Goal: Find specific page/section: Find specific page/section

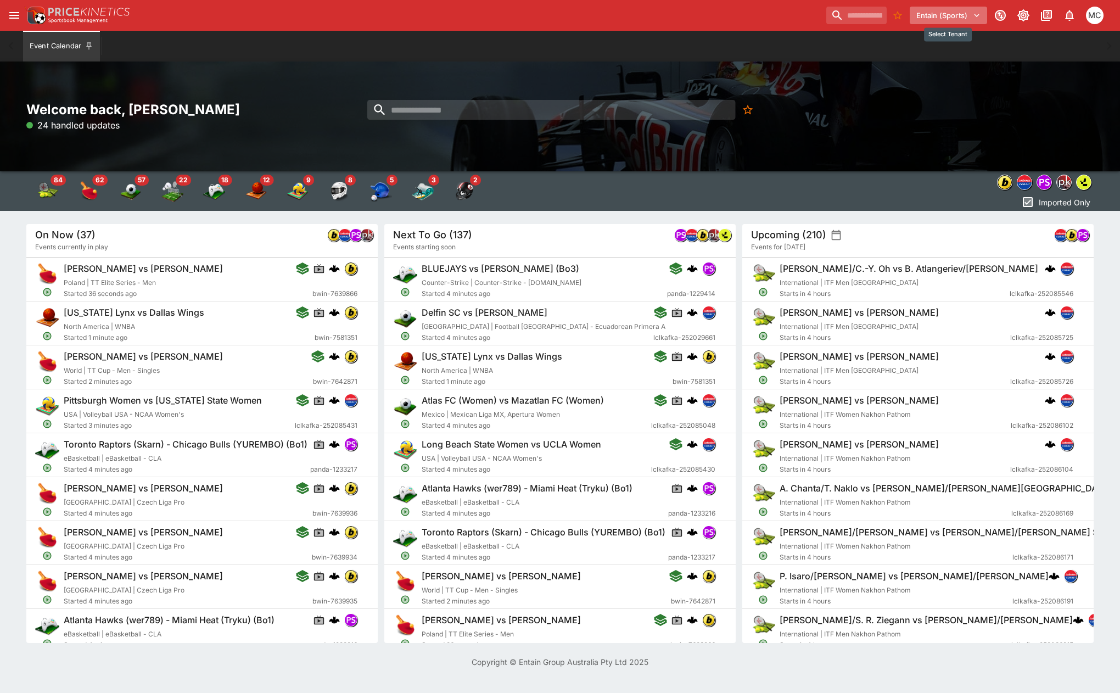
click at [960, 16] on button "Entain (Sports)" at bounding box center [947, 16] width 77 height 18
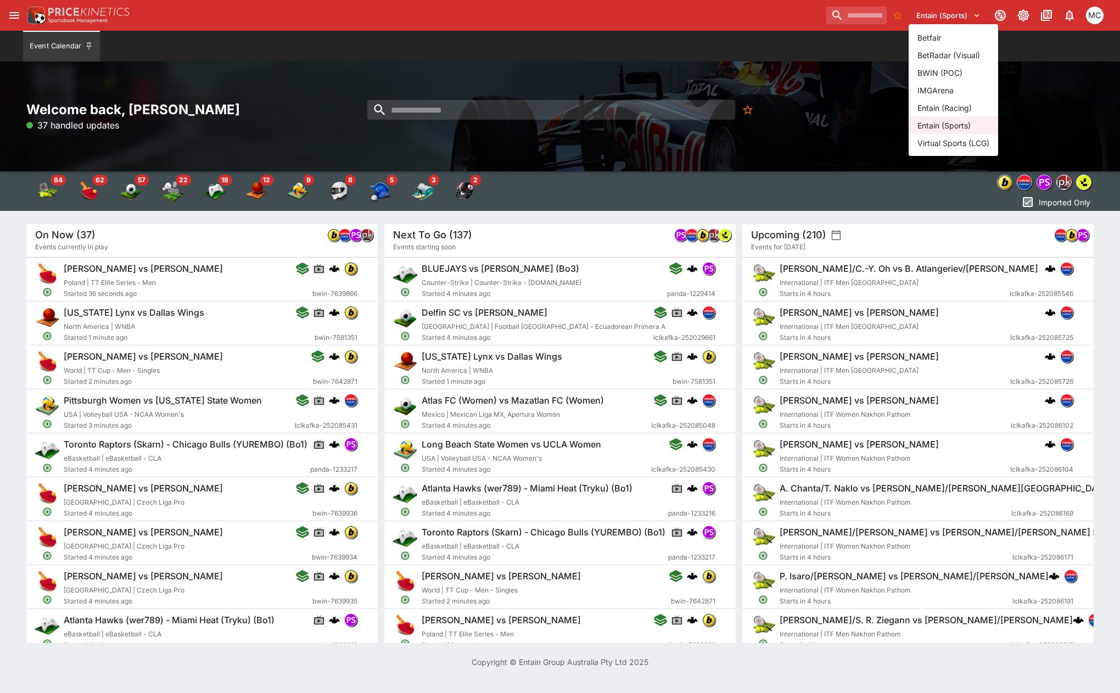
click at [967, 108] on li "Entain (Racing)" at bounding box center [952, 108] width 89 height 18
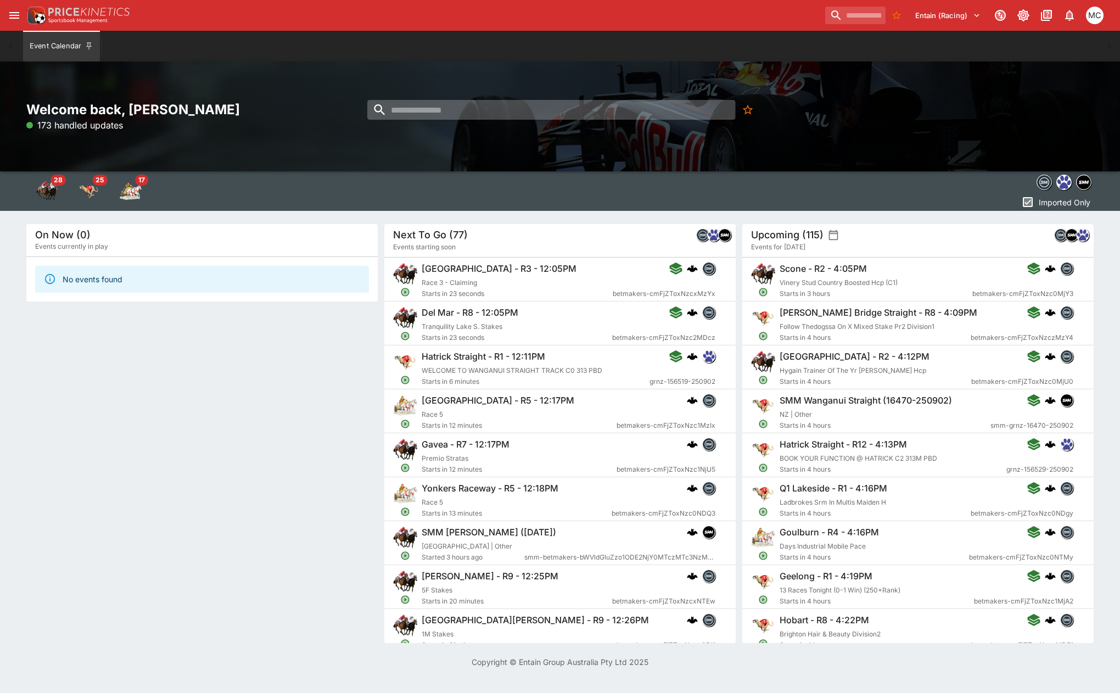
click at [496, 112] on input "search" at bounding box center [551, 110] width 368 height 20
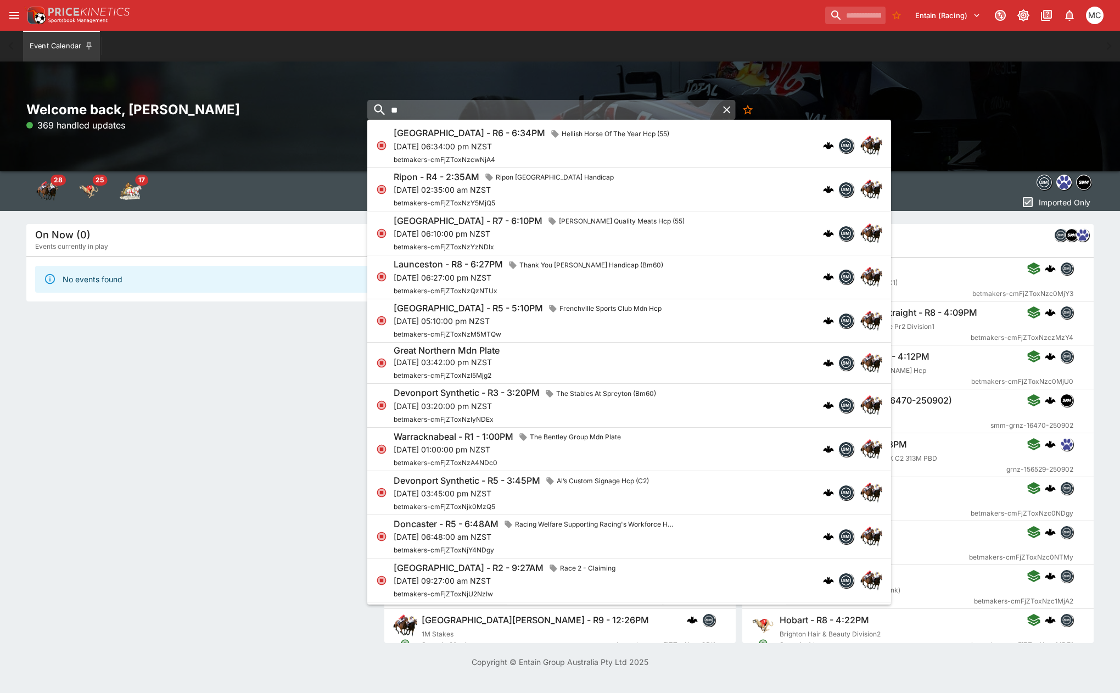
type input "*"
